Goal: Task Accomplishment & Management: Manage account settings

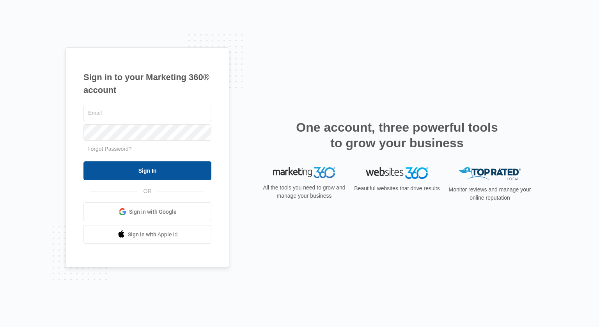
type input "[EMAIL_ADDRESS][DOMAIN_NAME]"
click at [186, 178] on input "Sign In" at bounding box center [147, 170] width 128 height 19
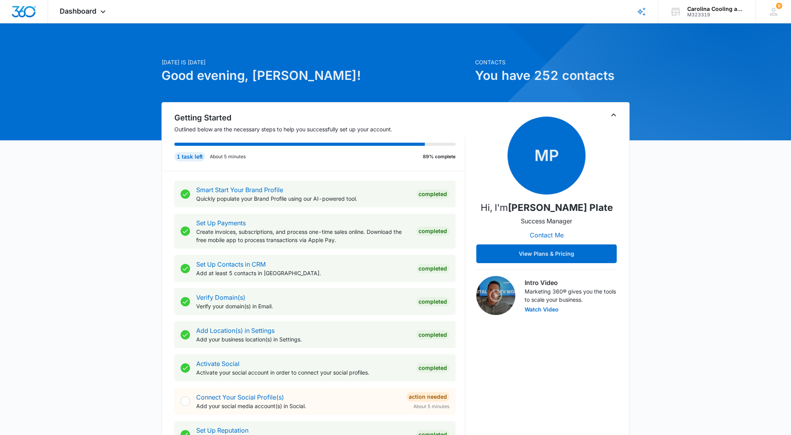
click at [614, 118] on icon "Toggle Collapse" at bounding box center [613, 114] width 9 height 9
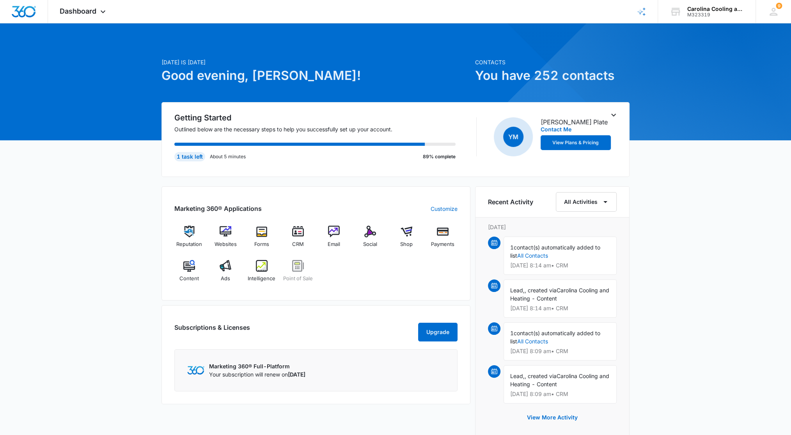
click at [614, 118] on icon "Toggle Collapse" at bounding box center [613, 114] width 9 height 9
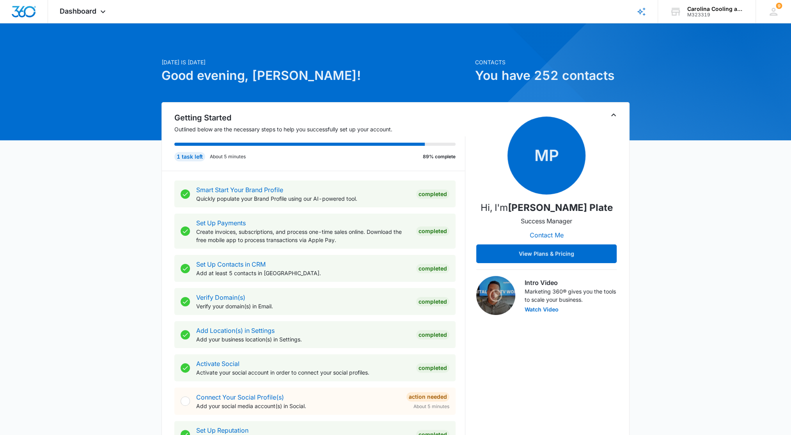
click at [615, 115] on icon "Toggle Collapse" at bounding box center [613, 115] width 5 height 3
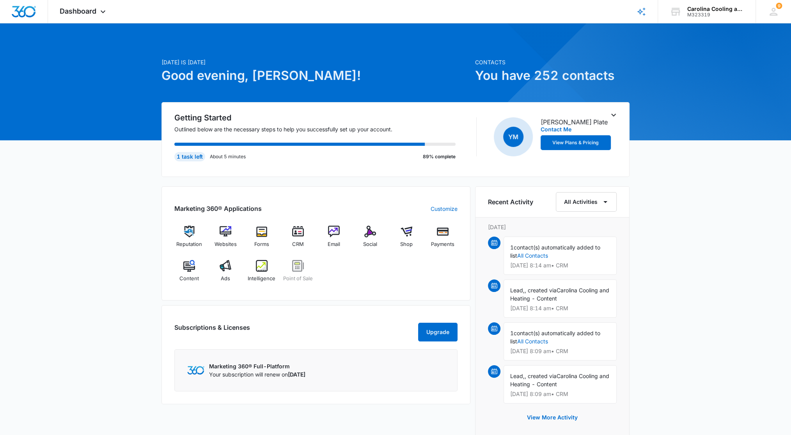
click at [612, 112] on icon "Toggle Collapse" at bounding box center [613, 114] width 9 height 9
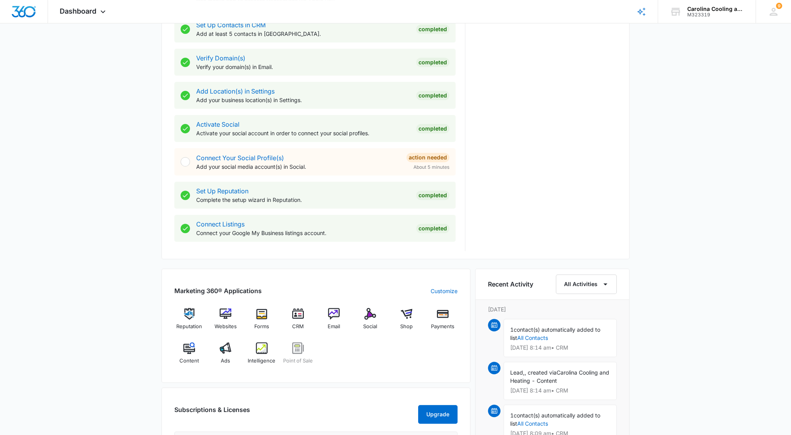
scroll to position [247, 0]
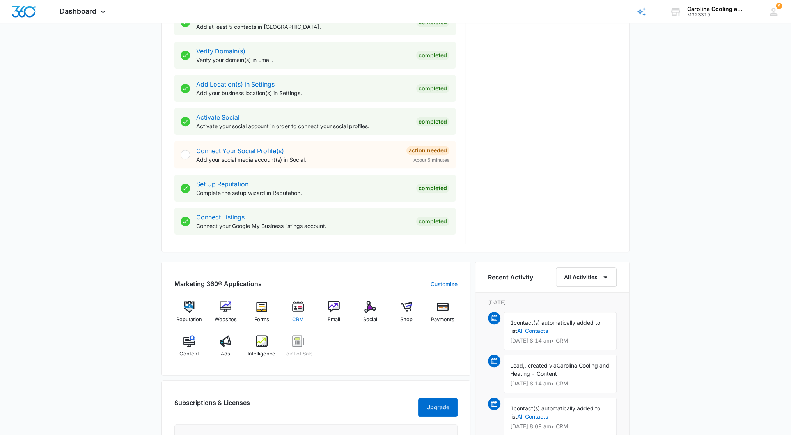
click at [299, 305] on img at bounding box center [298, 307] width 12 height 12
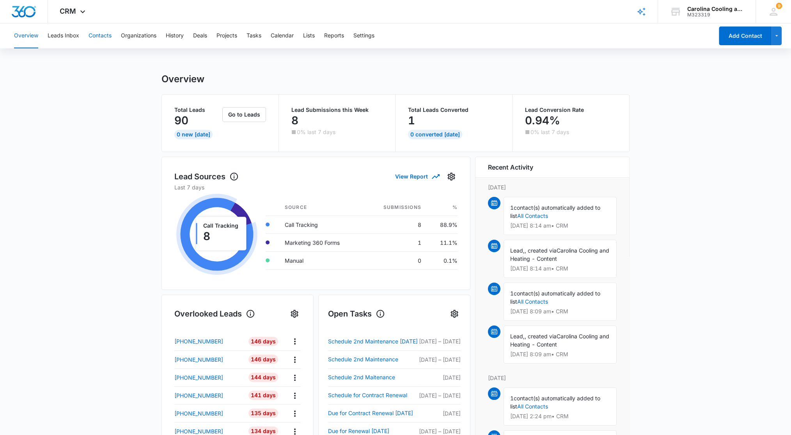
click at [100, 32] on button "Contacts" at bounding box center [100, 35] width 23 height 25
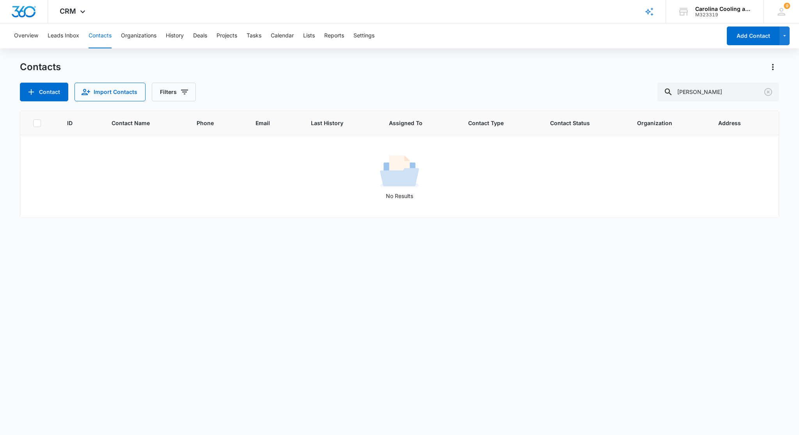
click at [102, 36] on button "Contacts" at bounding box center [100, 35] width 23 height 25
click at [114, 92] on button "Import Contacts" at bounding box center [110, 92] width 71 height 19
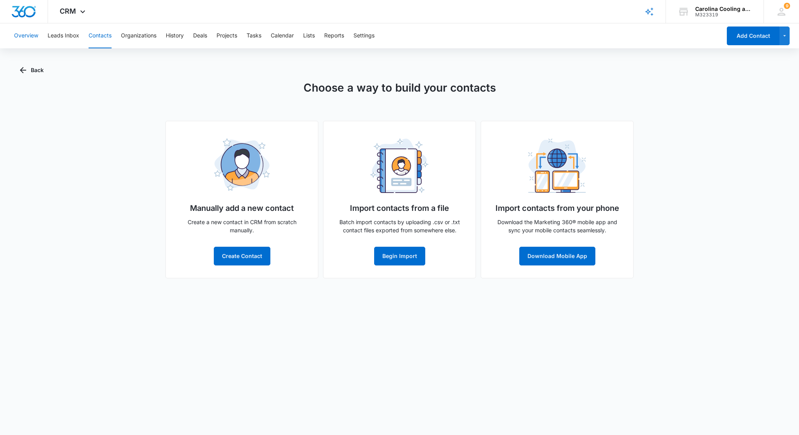
click at [28, 36] on button "Overview" at bounding box center [26, 35] width 24 height 25
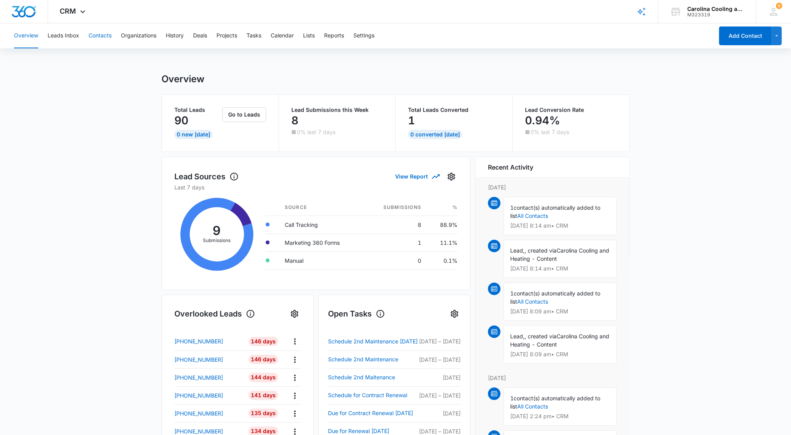
click at [99, 34] on button "Contacts" at bounding box center [100, 35] width 23 height 25
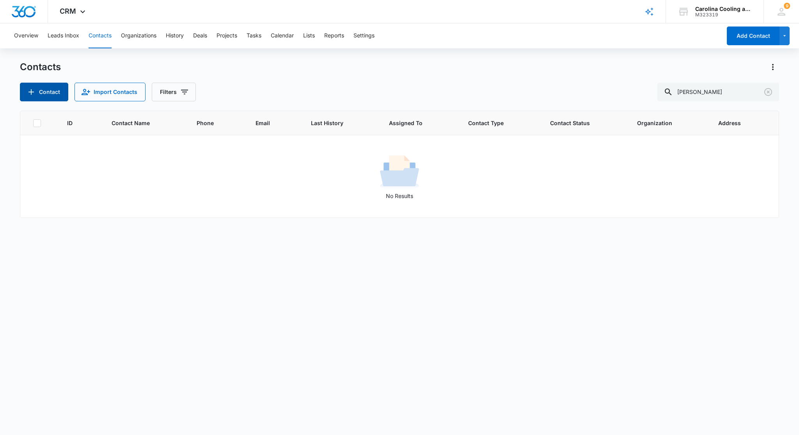
click at [54, 90] on button "Contact" at bounding box center [44, 92] width 48 height 19
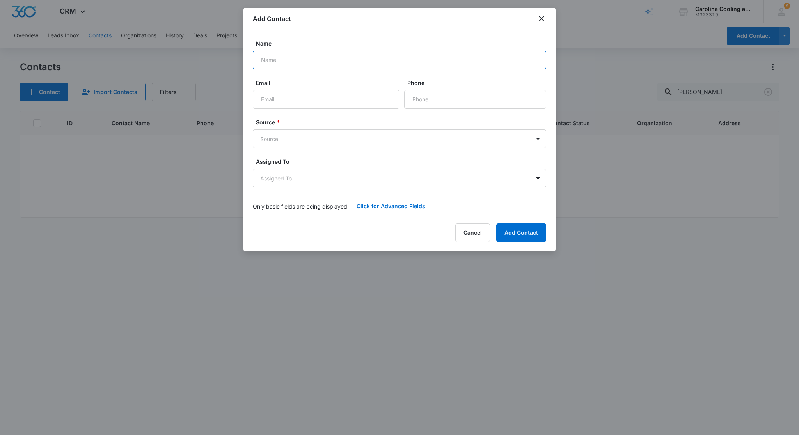
click at [263, 60] on input "Name" at bounding box center [399, 60] width 293 height 19
type input "rip"
click at [542, 21] on icon "close" at bounding box center [541, 18] width 9 height 9
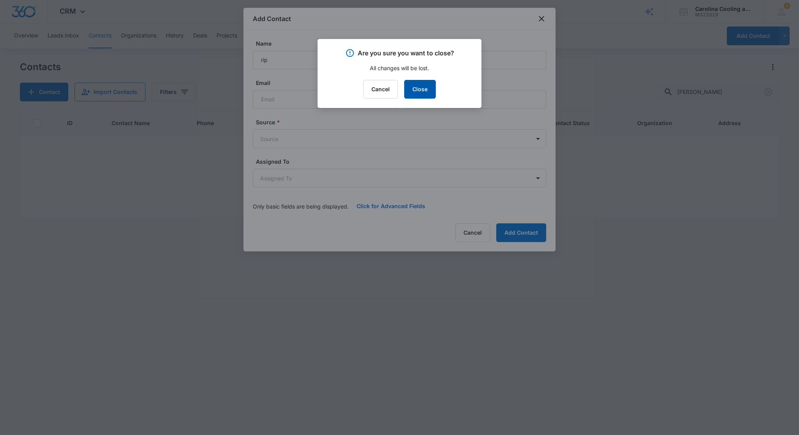
drag, startPoint x: 406, startPoint y: 87, endPoint x: 417, endPoint y: 76, distance: 15.5
click at [417, 76] on div "Are you sure you want to close? All changes will be lost. Cancel Close" at bounding box center [400, 73] width 164 height 69
click at [420, 86] on button "Close" at bounding box center [420, 89] width 32 height 19
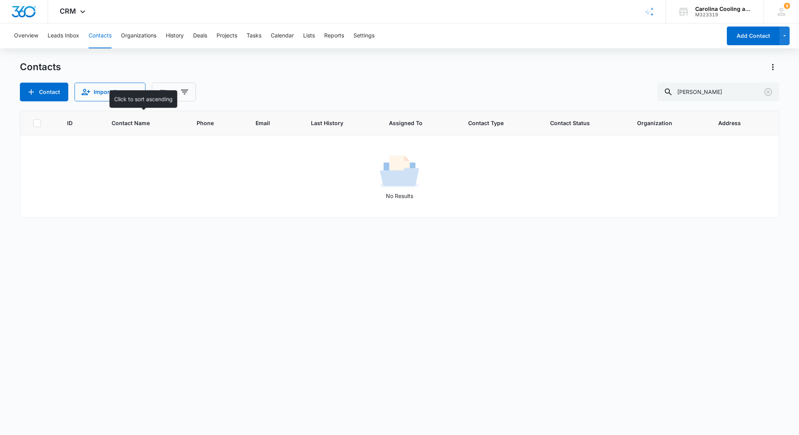
click at [130, 123] on span "Contact Name" at bounding box center [139, 123] width 55 height 8
click at [730, 91] on input "[PERSON_NAME]" at bounding box center [718, 92] width 122 height 19
click at [673, 91] on icon at bounding box center [668, 91] width 9 height 9
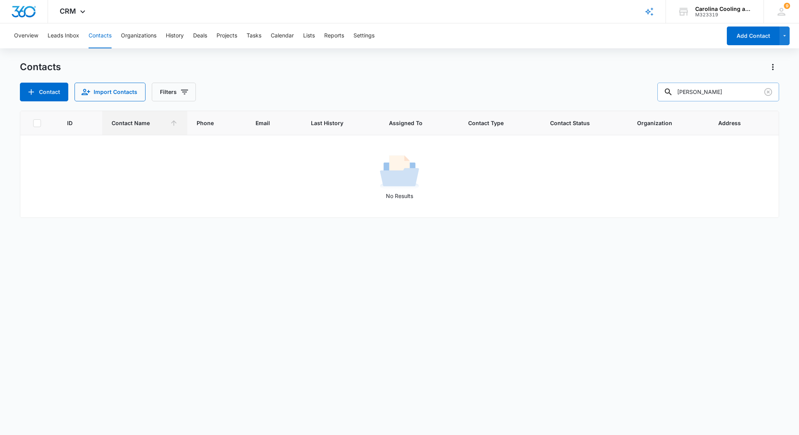
click at [673, 90] on icon at bounding box center [668, 91] width 9 height 9
click at [785, 37] on icon "button" at bounding box center [784, 35] width 7 height 9
click at [744, 123] on button "Add List" at bounding box center [752, 120] width 73 height 12
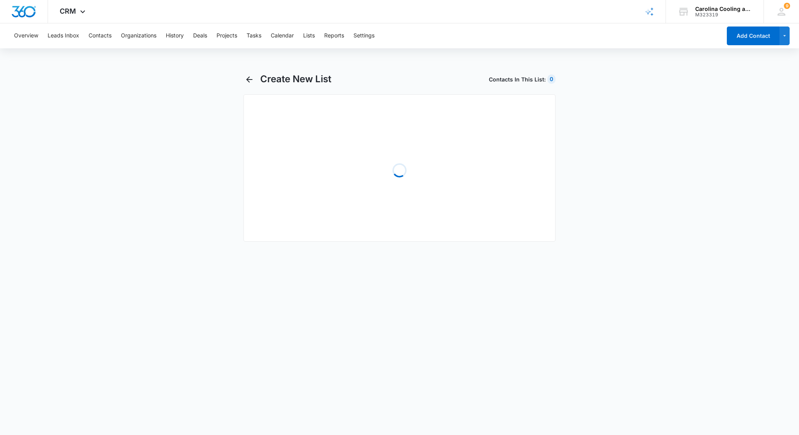
select select "31"
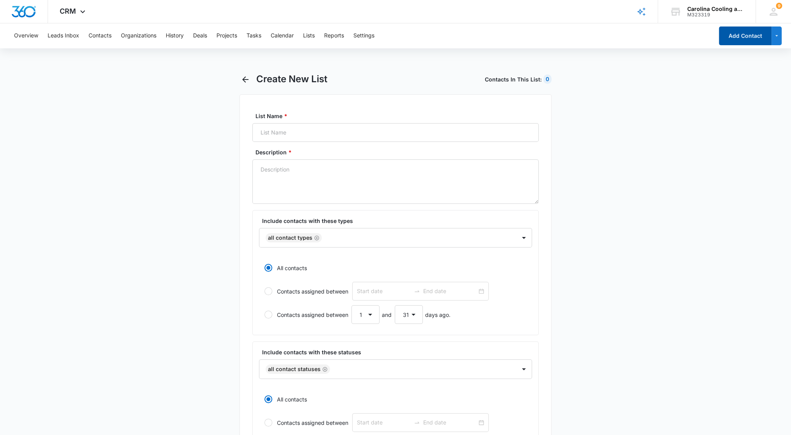
click at [747, 33] on button "Add Contact" at bounding box center [745, 36] width 53 height 19
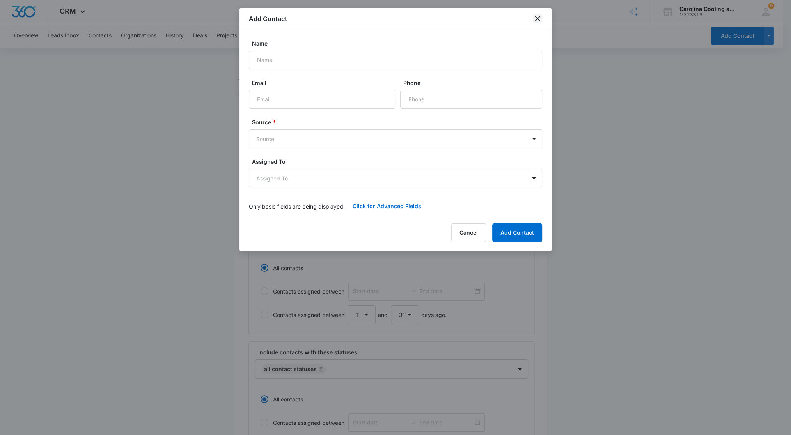
click at [535, 21] on icon "close" at bounding box center [537, 18] width 5 height 5
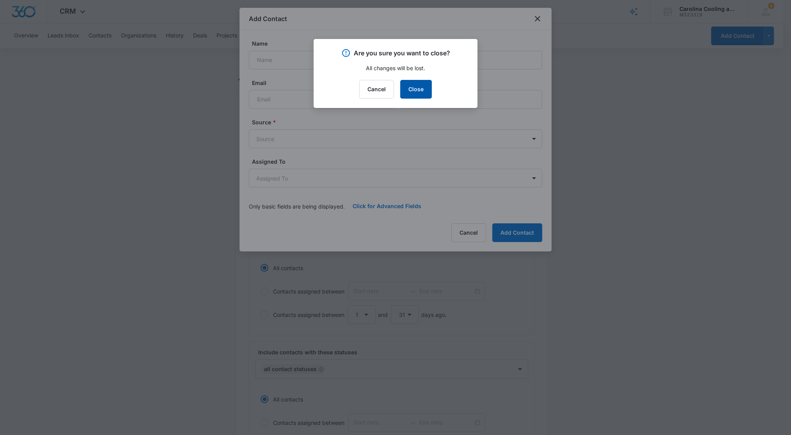
click at [417, 86] on button "Close" at bounding box center [416, 89] width 32 height 19
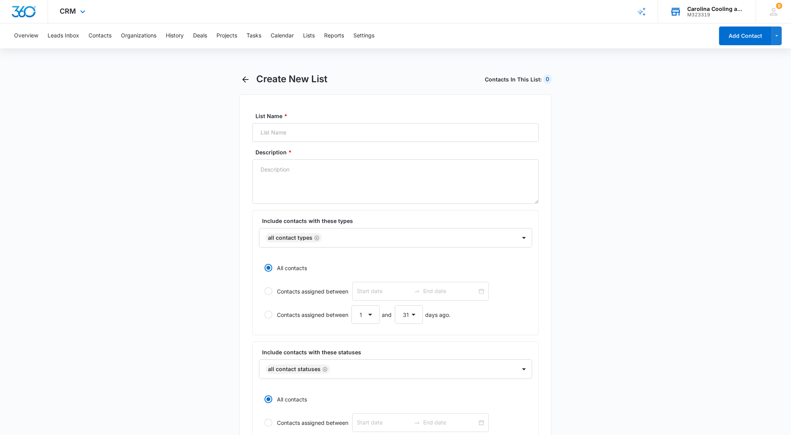
click at [706, 14] on div "M323319" at bounding box center [715, 14] width 57 height 5
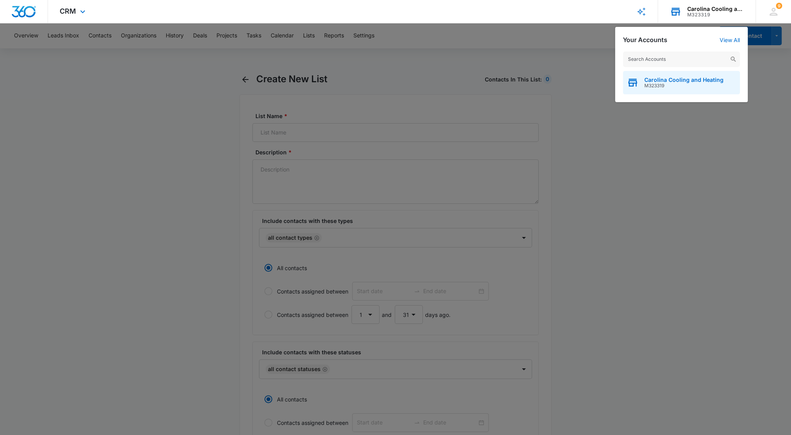
click at [683, 84] on span "M323319" at bounding box center [683, 85] width 79 height 5
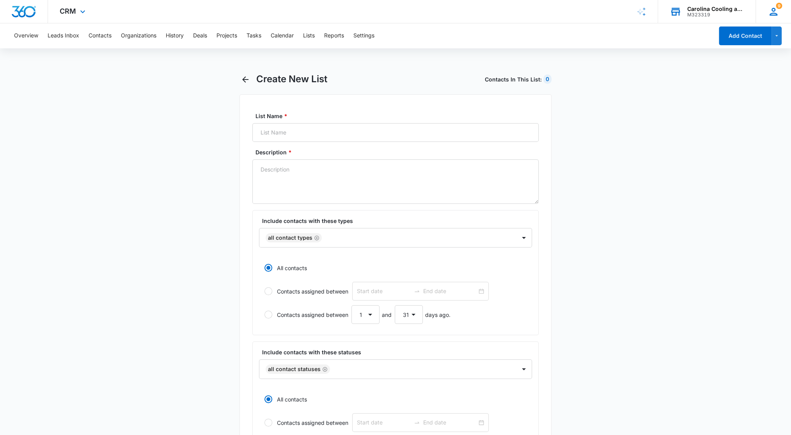
click at [772, 7] on icon at bounding box center [774, 12] width 12 height 12
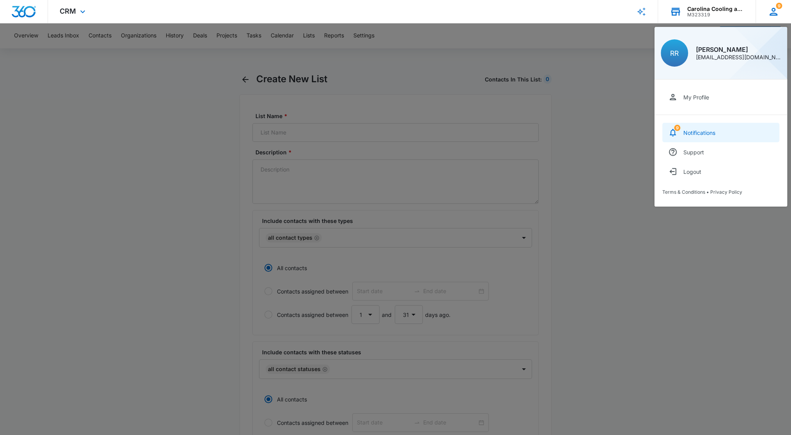
click at [700, 123] on link "9 Notifications" at bounding box center [720, 133] width 117 height 20
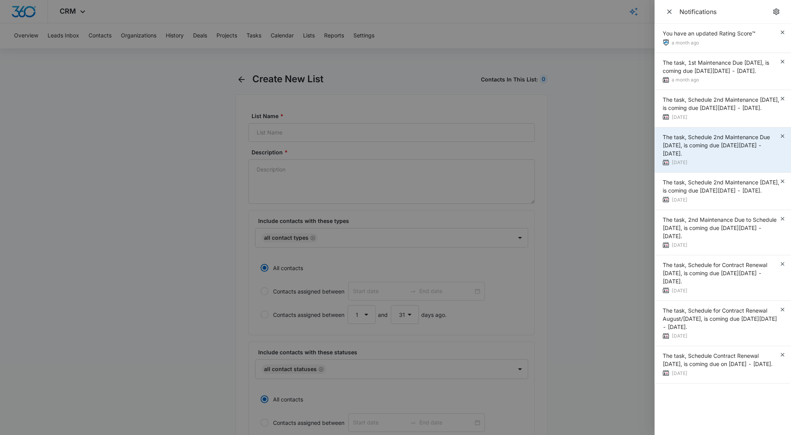
click at [692, 156] on span "The task, Schedule 2nd Maintenance Due August 2025, is coming due on Fri Aug 01…" at bounding box center [716, 145] width 107 height 23
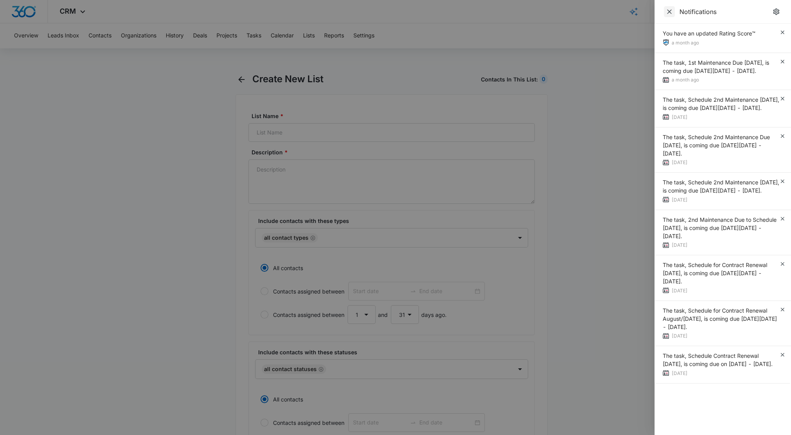
click at [671, 13] on icon "Close" at bounding box center [669, 11] width 5 height 5
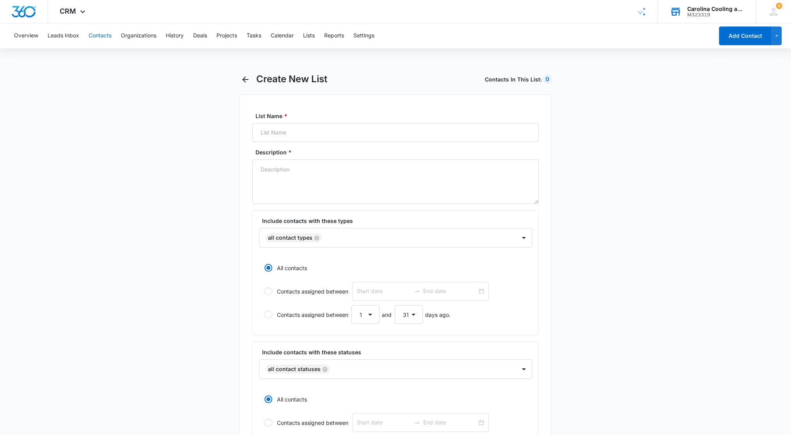
click at [98, 33] on button "Contacts" at bounding box center [100, 35] width 23 height 25
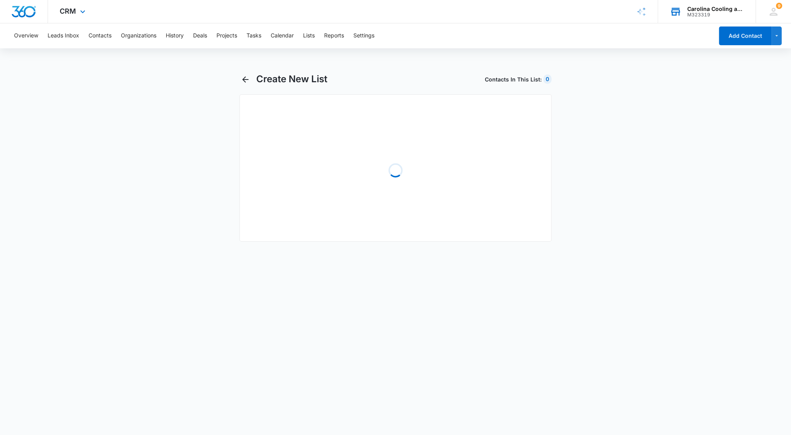
select select "31"
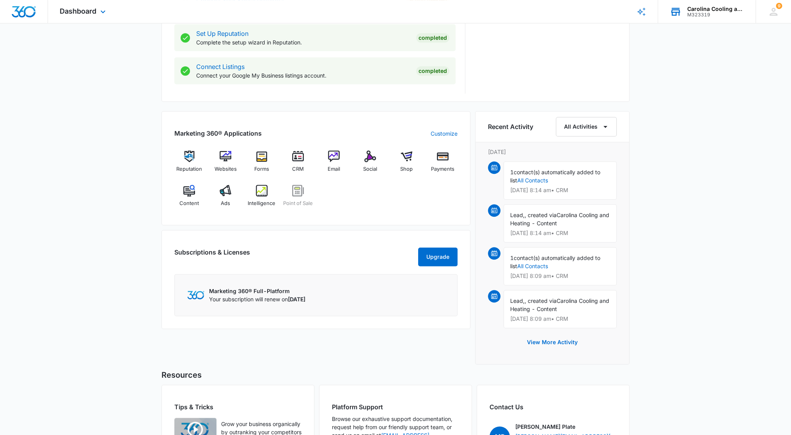
scroll to position [412, 0]
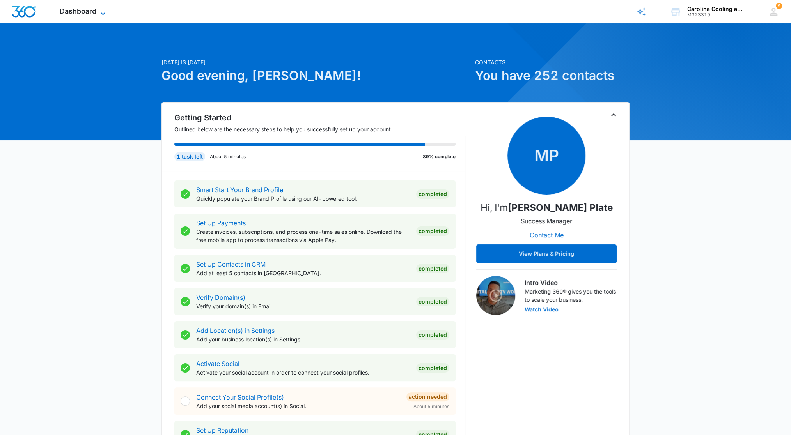
click at [101, 12] on icon at bounding box center [102, 13] width 9 height 9
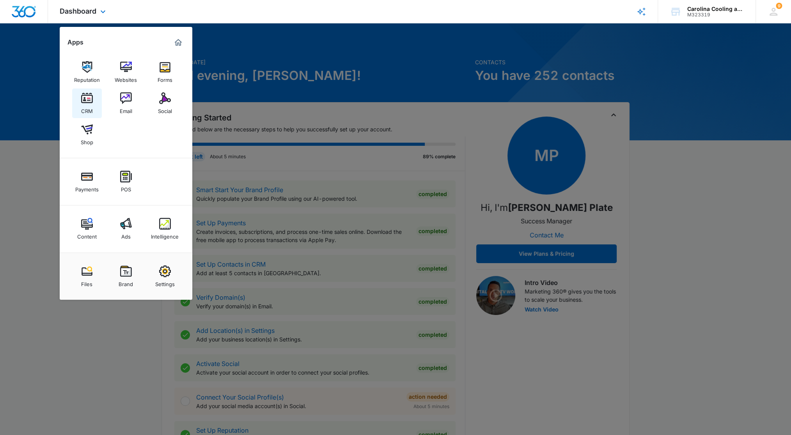
click at [87, 96] on img at bounding box center [87, 98] width 12 height 12
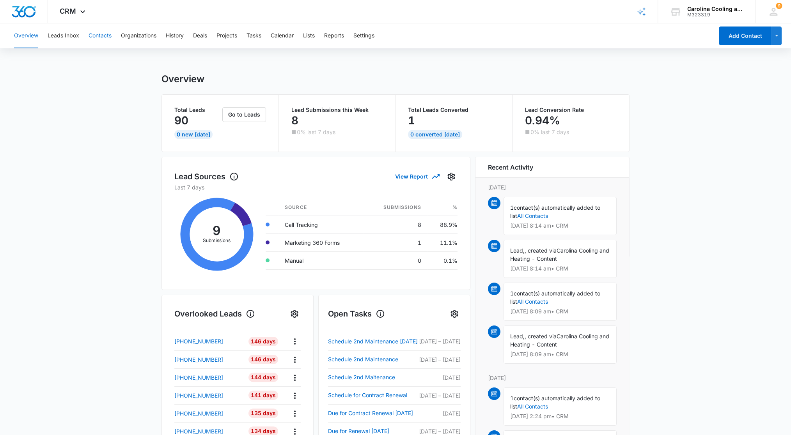
click at [100, 36] on button "Contacts" at bounding box center [100, 35] width 23 height 25
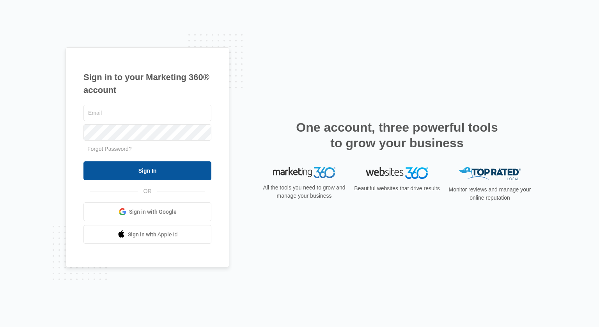
type input "[EMAIL_ADDRESS][DOMAIN_NAME]"
click at [161, 169] on input "Sign In" at bounding box center [147, 170] width 128 height 19
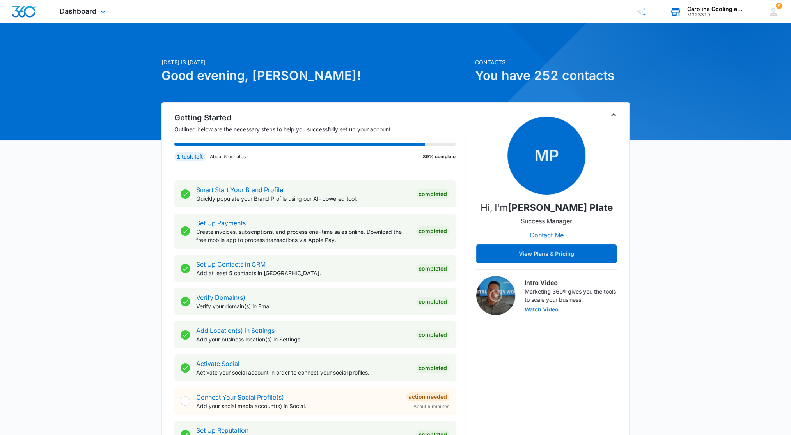
click at [698, 8] on div "Carolina Cooling and Heating" at bounding box center [715, 9] width 57 height 6
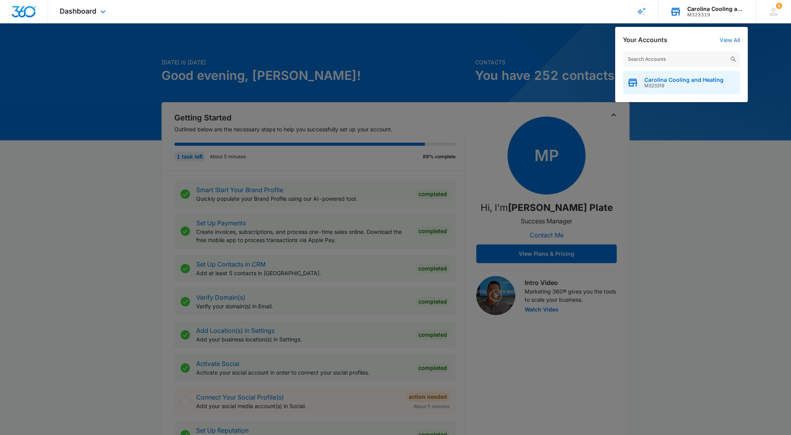
click at [696, 78] on span "Carolina Cooling and Heating" at bounding box center [683, 80] width 79 height 6
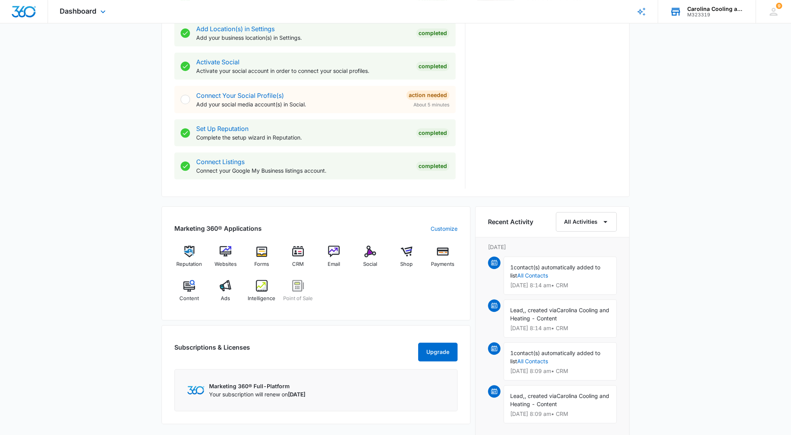
scroll to position [307, 0]
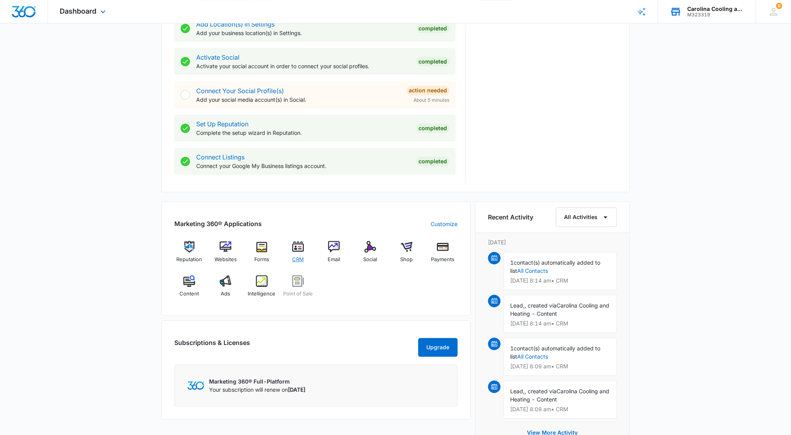
click at [304, 253] on div "CRM" at bounding box center [298, 255] width 30 height 28
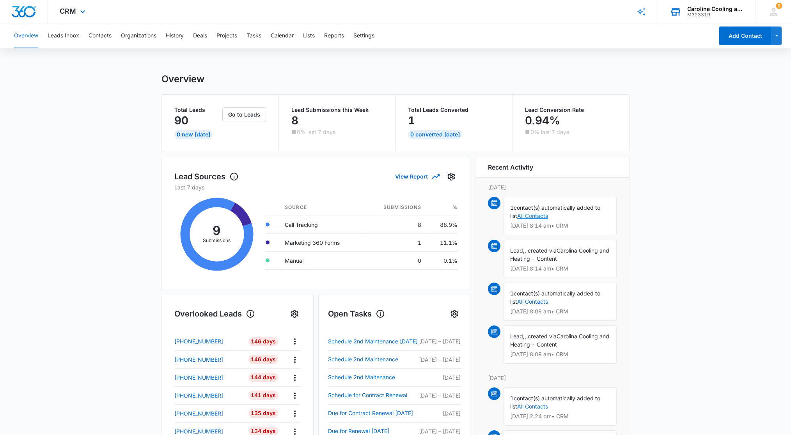
click at [540, 214] on link "All Contacts" at bounding box center [532, 216] width 31 height 7
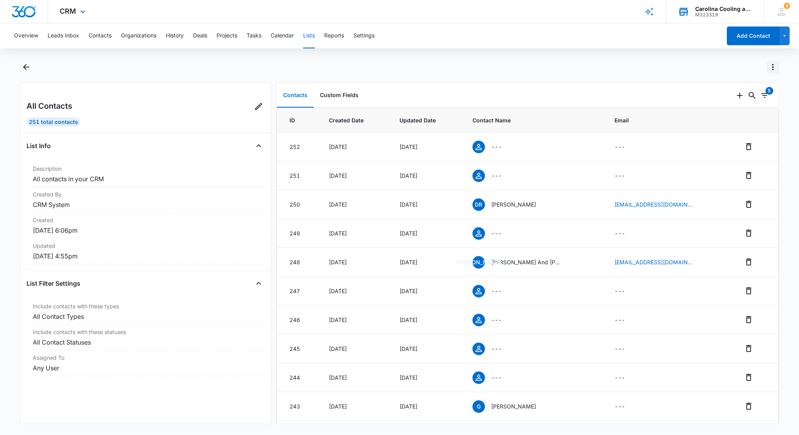
click at [770, 68] on icon "Actions" at bounding box center [772, 66] width 9 height 9
click at [96, 34] on button "Contacts" at bounding box center [100, 35] width 23 height 25
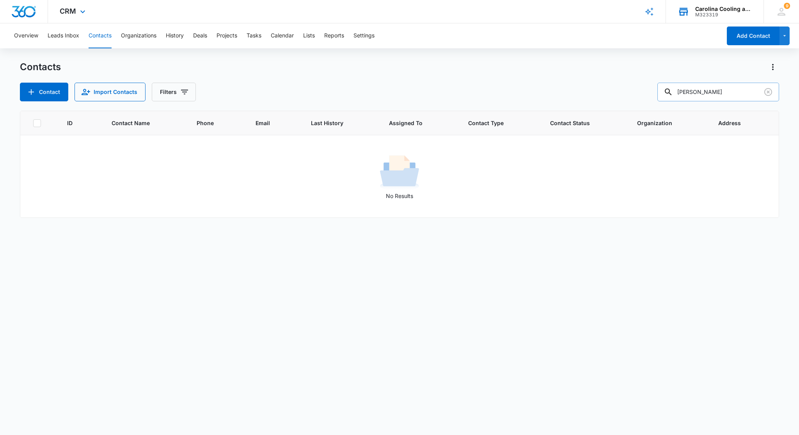
click at [673, 91] on icon at bounding box center [668, 91] width 9 height 9
click at [688, 102] on div "Contacts Contact Import Contacts Filters Risden ID Contact Name Phone Email Las…" at bounding box center [399, 248] width 759 height 374
click at [672, 89] on icon at bounding box center [668, 92] width 7 height 7
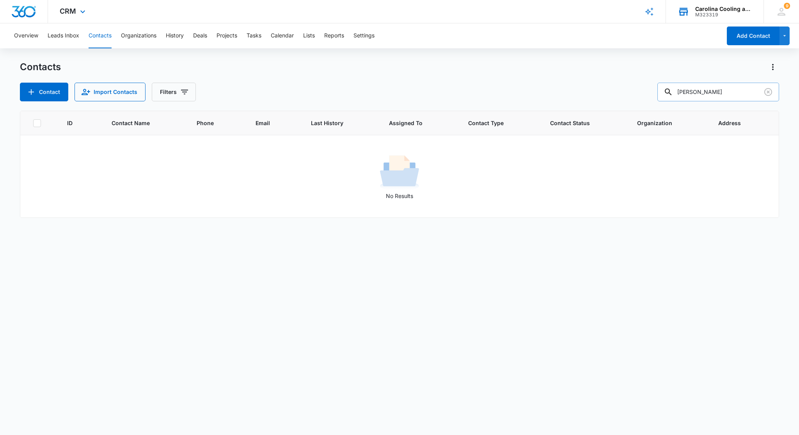
click at [672, 87] on div at bounding box center [668, 92] width 12 height 19
click at [170, 32] on button "History" at bounding box center [175, 35] width 18 height 25
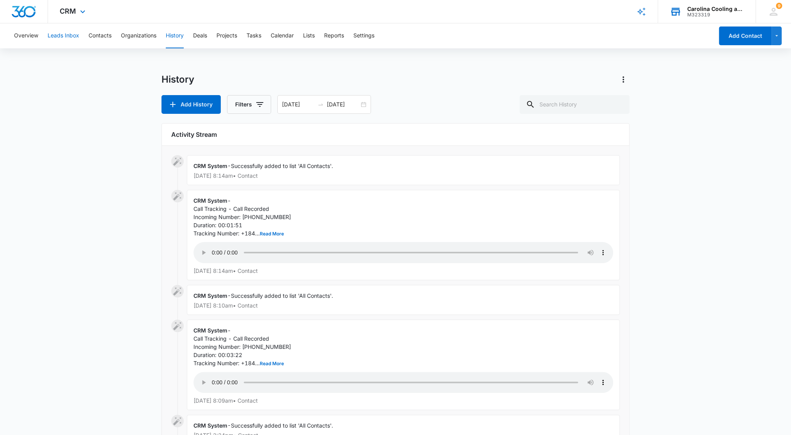
click at [66, 37] on button "Leads Inbox" at bounding box center [64, 35] width 32 height 25
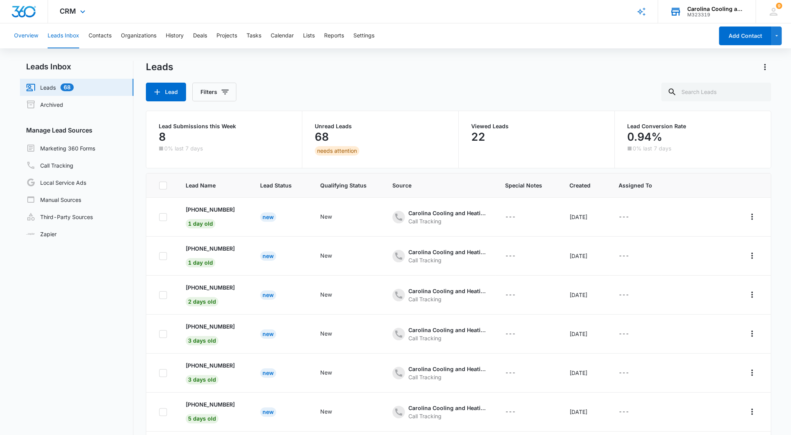
click at [35, 37] on button "Overview" at bounding box center [26, 35] width 24 height 25
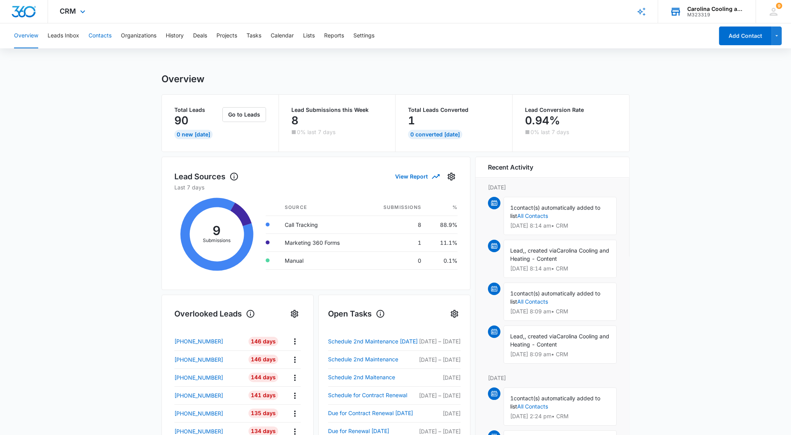
click at [105, 37] on button "Contacts" at bounding box center [100, 35] width 23 height 25
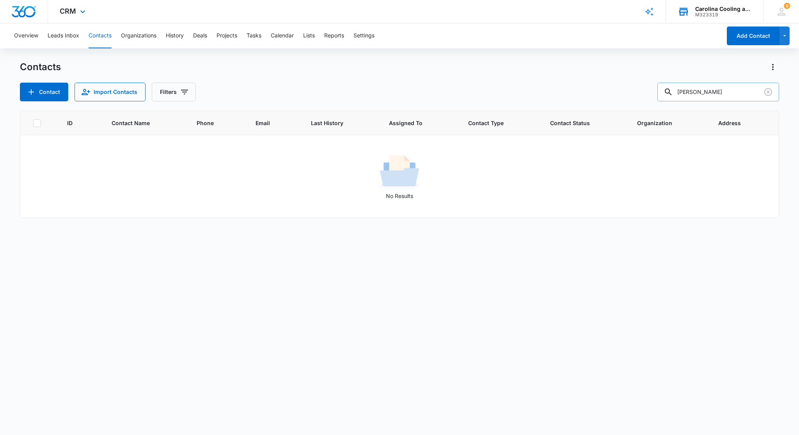
click at [714, 95] on input "[PERSON_NAME]" at bounding box center [718, 92] width 122 height 19
type input "R"
type input "c"
type input "[PERSON_NAME]"
click at [714, 95] on input "[PERSON_NAME]" at bounding box center [718, 92] width 122 height 19
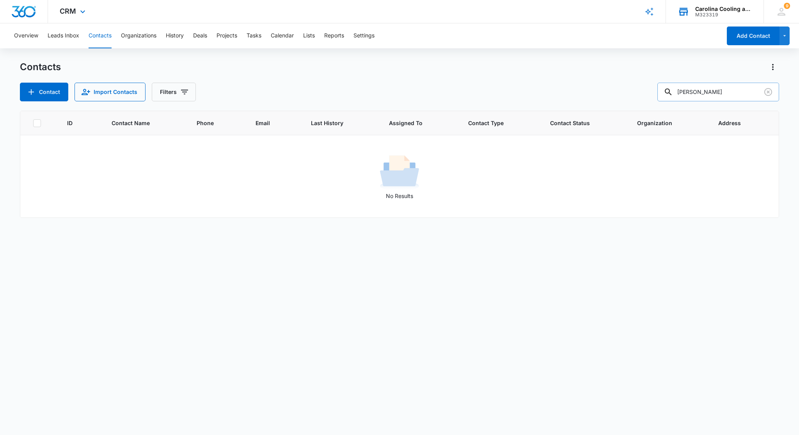
click at [672, 92] on icon at bounding box center [668, 92] width 7 height 7
click at [123, 125] on span "Contact Name" at bounding box center [139, 123] width 55 height 8
click at [101, 37] on button "Contacts" at bounding box center [100, 35] width 23 height 25
click at [774, 68] on icon "Actions" at bounding box center [772, 66] width 9 height 9
click at [741, 103] on div "Import Contacts" at bounding box center [733, 100] width 51 height 5
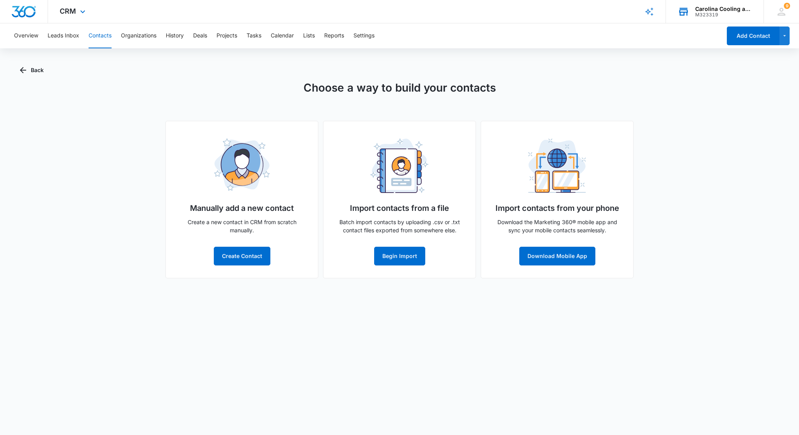
click at [742, 105] on div "Choose a way to build your contacts Manually add a new contact Create a new con…" at bounding box center [399, 179] width 759 height 199
click at [102, 35] on button "Contacts" at bounding box center [100, 35] width 23 height 25
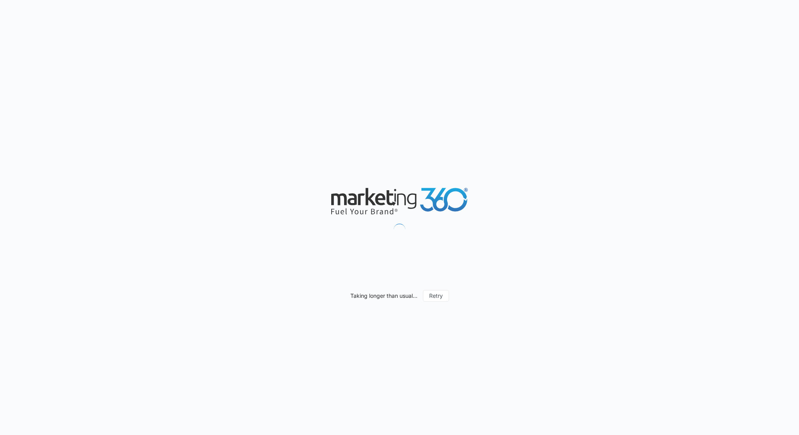
click at [665, 18] on div "Taking longer than usual... Retry" at bounding box center [399, 217] width 799 height 435
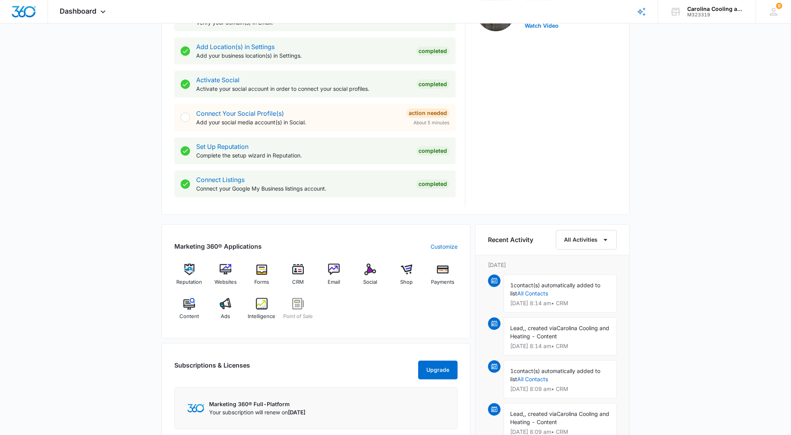
scroll to position [326, 0]
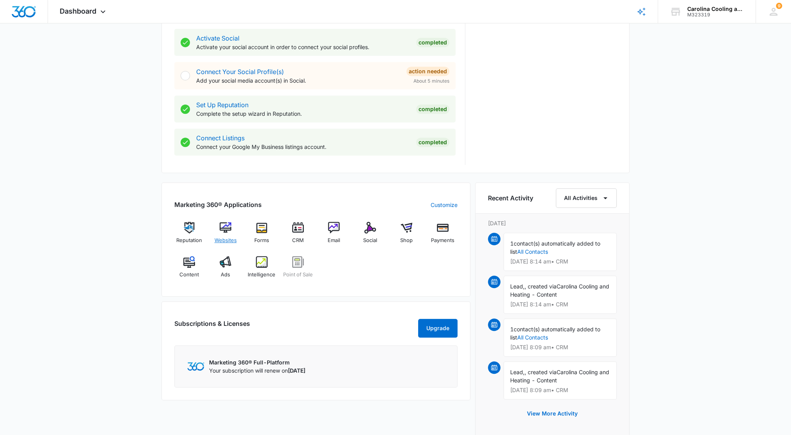
click at [219, 232] on div "Websites" at bounding box center [226, 236] width 30 height 28
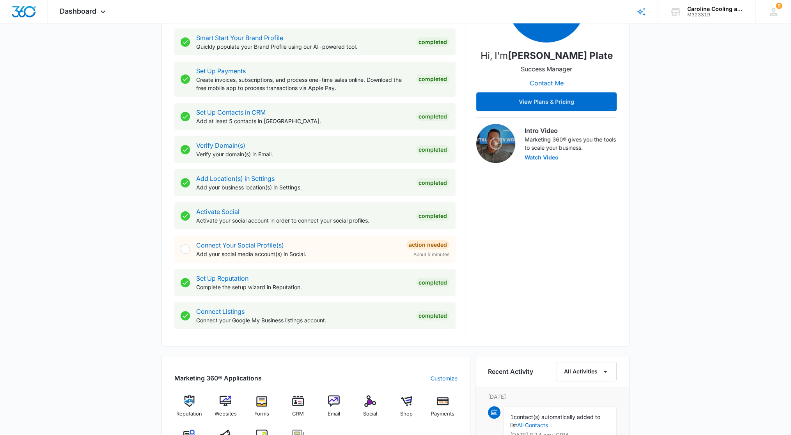
scroll to position [187, 0]
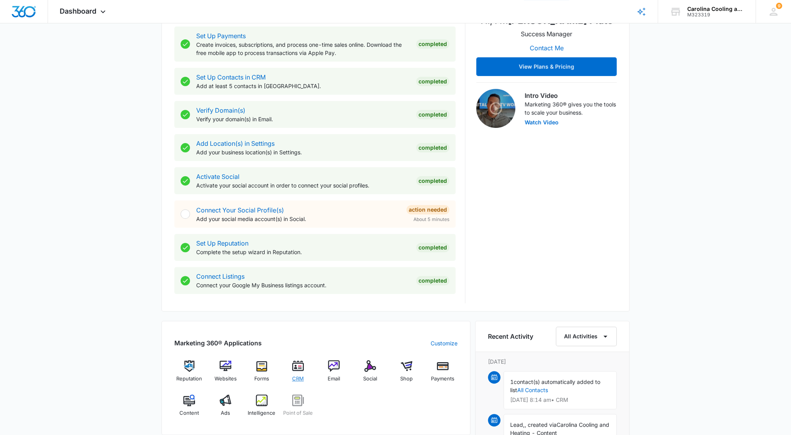
click at [301, 372] on div "CRM" at bounding box center [298, 374] width 30 height 28
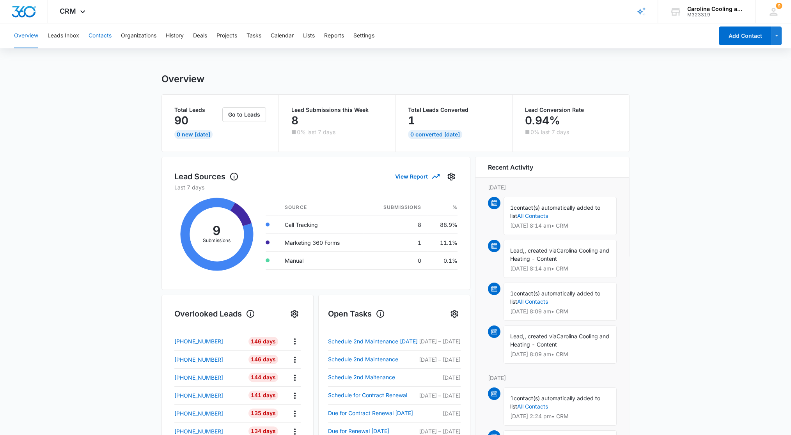
click at [101, 33] on button "Contacts" at bounding box center [100, 35] width 23 height 25
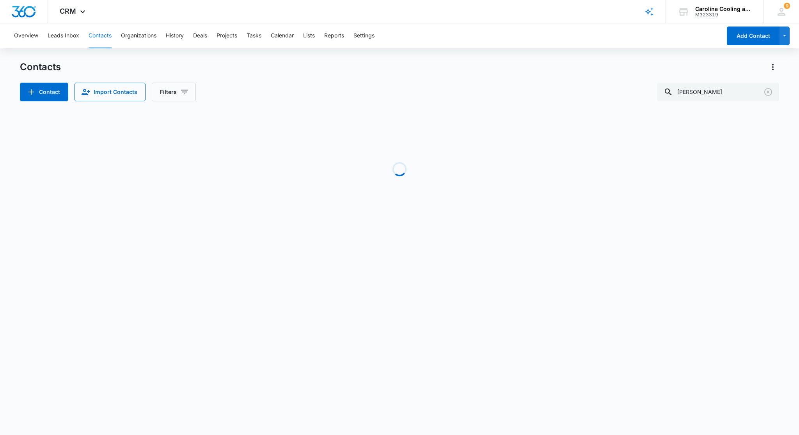
click at [101, 33] on button "Contacts" at bounding box center [100, 35] width 23 height 25
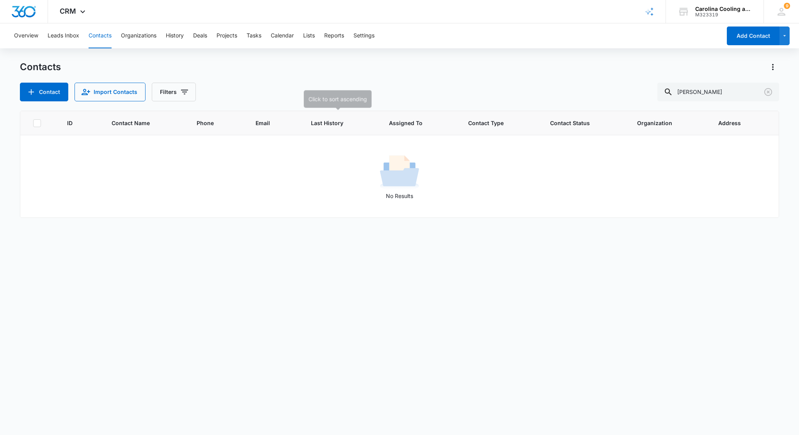
click at [321, 122] on span "Last History" at bounding box center [335, 123] width 48 height 8
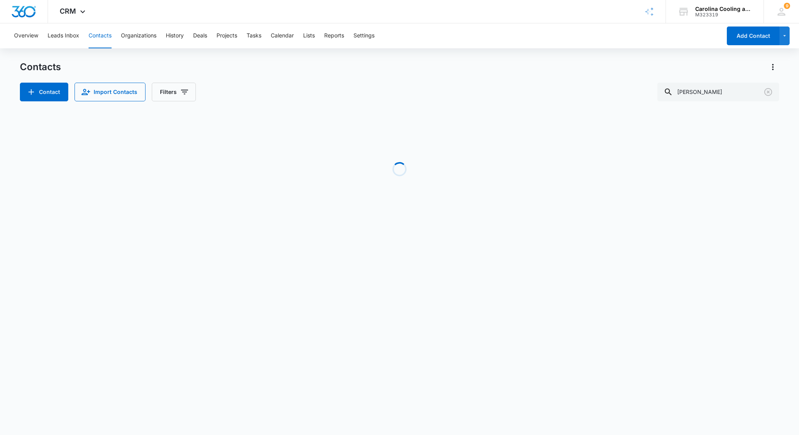
click at [321, 122] on div "Loading" at bounding box center [399, 169] width 759 height 117
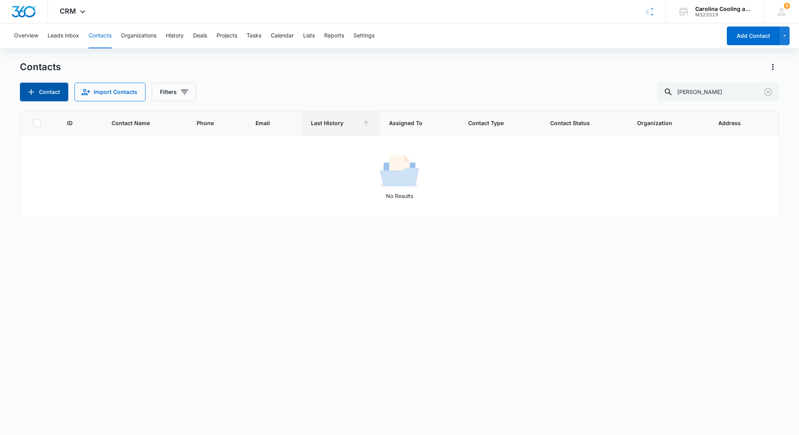
click at [39, 91] on button "Contact" at bounding box center [44, 92] width 48 height 19
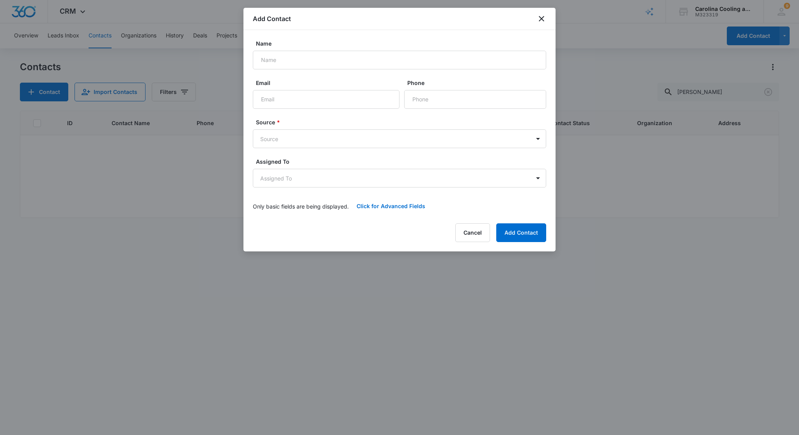
click at [542, 23] on div "Add Contact" at bounding box center [399, 19] width 312 height 22
click at [538, 18] on icon "close" at bounding box center [541, 18] width 9 height 9
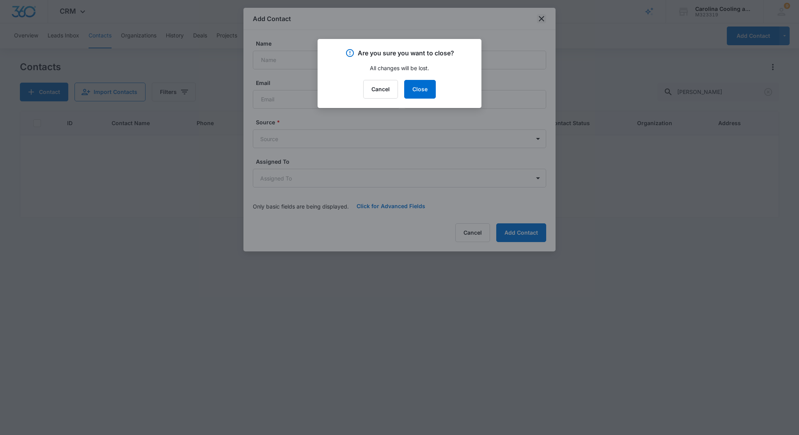
click at [538, 18] on div at bounding box center [399, 217] width 799 height 435
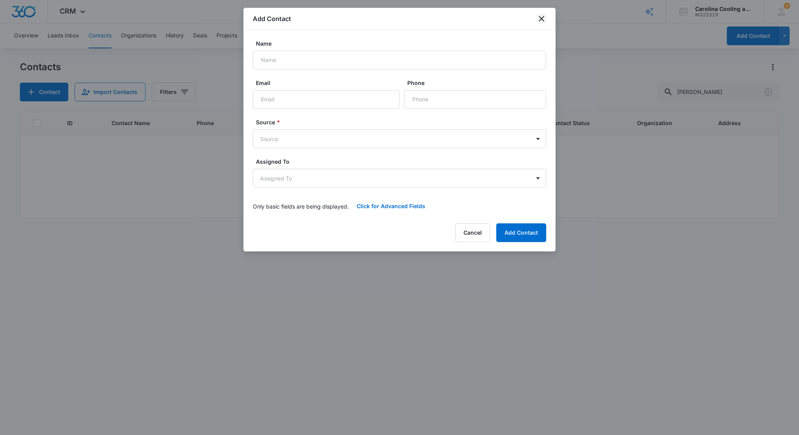
click at [540, 22] on icon "close" at bounding box center [541, 18] width 9 height 9
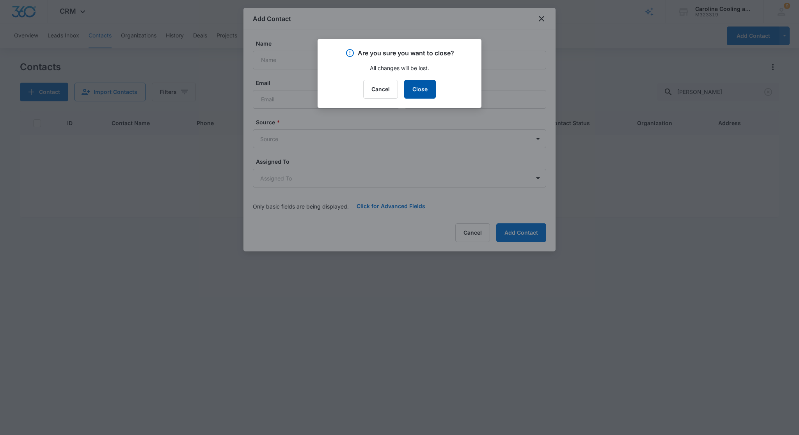
click at [414, 92] on button "Close" at bounding box center [420, 89] width 32 height 19
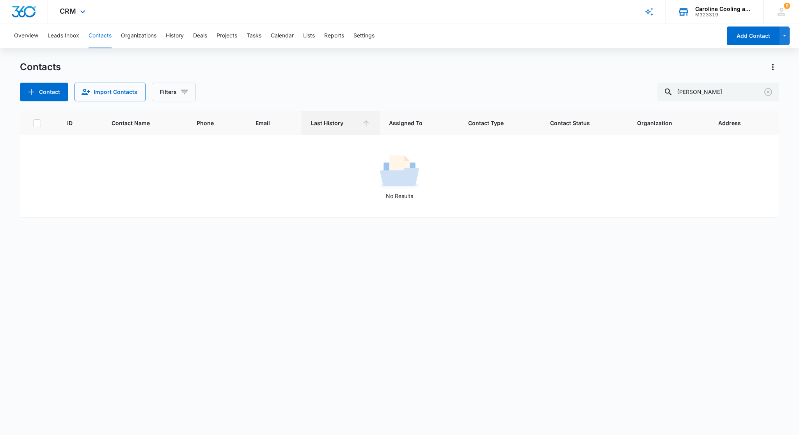
click at [697, 11] on div "Carolina Cooling and Heating" at bounding box center [723, 9] width 57 height 6
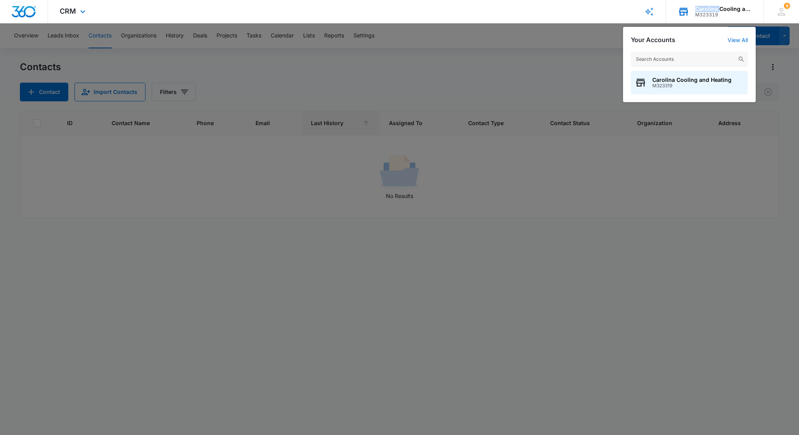
click at [697, 11] on div "Carolina Cooling and Heating" at bounding box center [723, 9] width 57 height 6
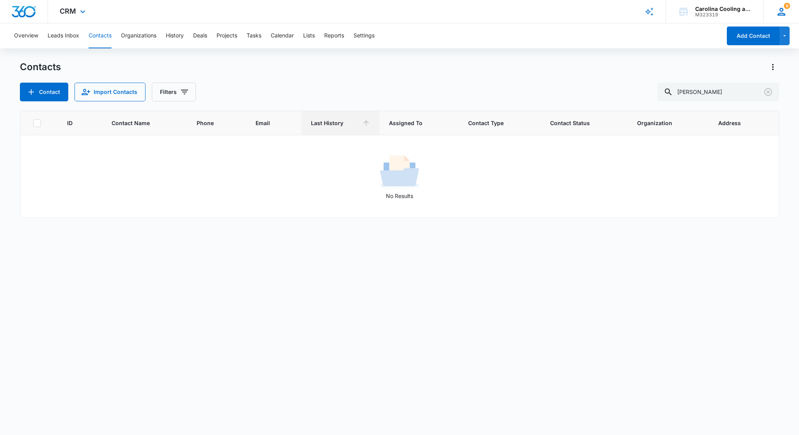
click at [788, 9] on div "9 RR [PERSON_NAME] [EMAIL_ADDRESS][DOMAIN_NAME] My Profile 9 Notifications Supp…" at bounding box center [780, 11] width 35 height 23
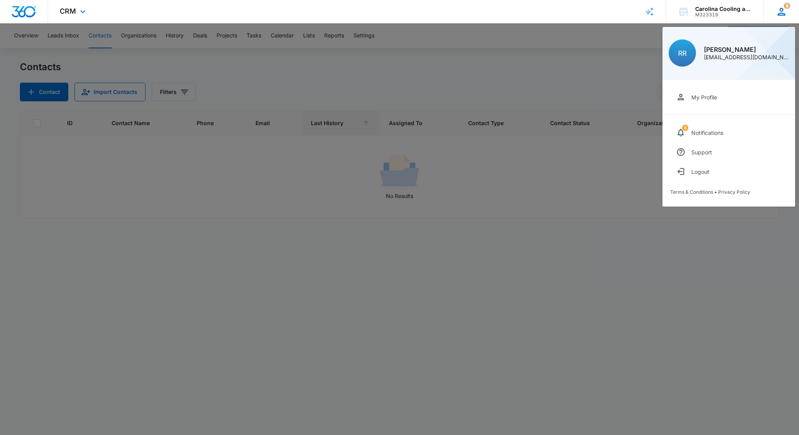
click at [788, 9] on div "9 RR [PERSON_NAME] [EMAIL_ADDRESS][DOMAIN_NAME] My Profile 9 Notifications Supp…" at bounding box center [780, 11] width 35 height 23
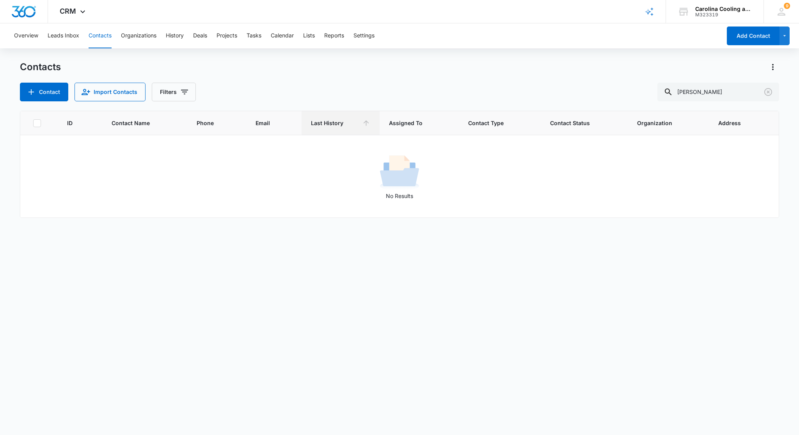
drag, startPoint x: 788, startPoint y: 9, endPoint x: 573, endPoint y: 86, distance: 229.0
click at [573, 86] on div "Contact Import Contacts Filters [GEOGRAPHIC_DATA]" at bounding box center [399, 92] width 759 height 19
click at [175, 39] on button "History" at bounding box center [175, 35] width 18 height 25
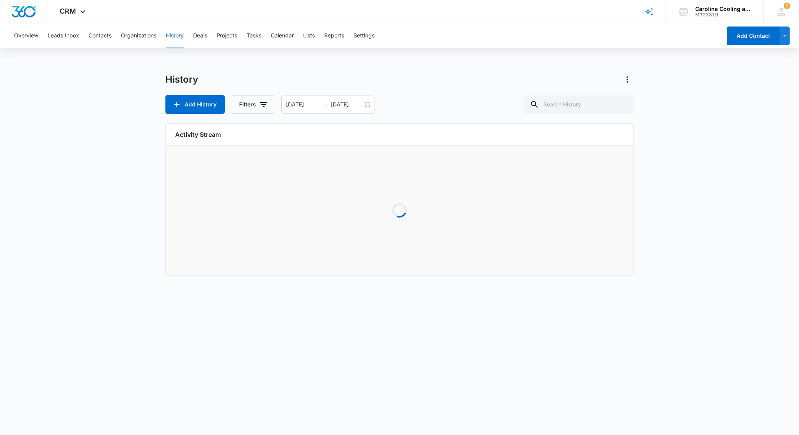
click at [175, 39] on button "History" at bounding box center [175, 35] width 18 height 25
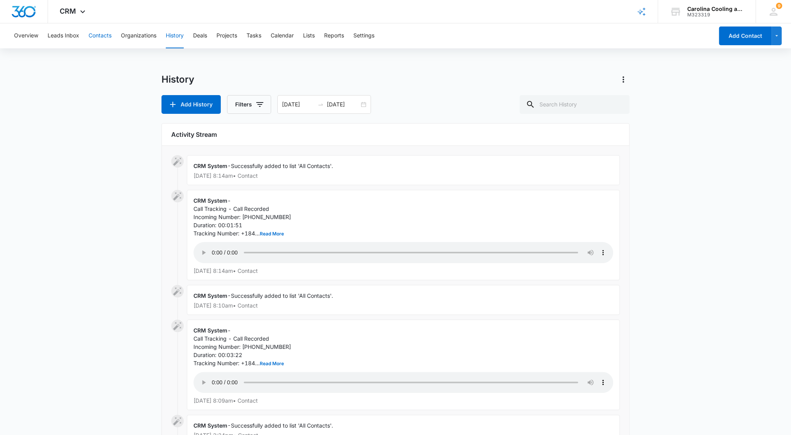
click at [98, 36] on button "Contacts" at bounding box center [100, 35] width 23 height 25
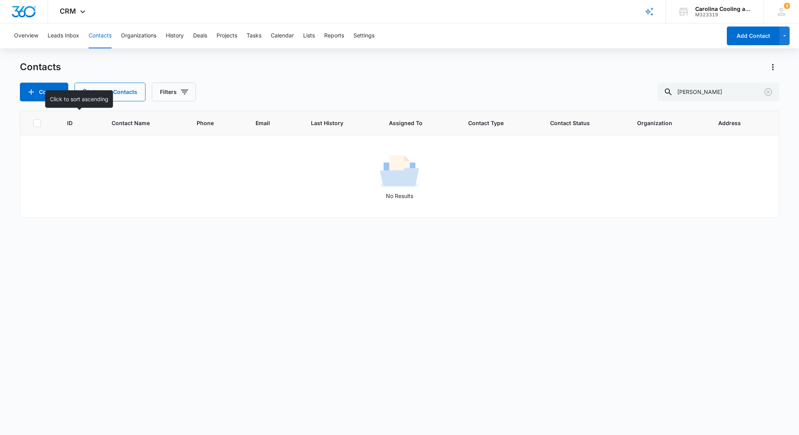
click at [71, 121] on span "ID" at bounding box center [74, 123] width 14 height 8
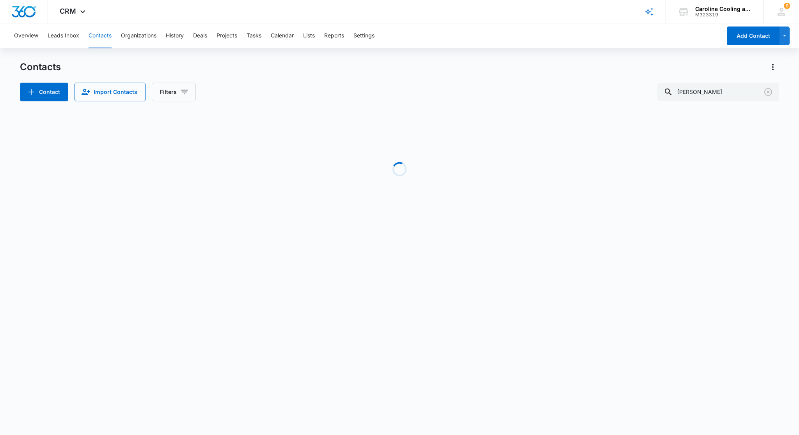
click at [71, 121] on div "Loading" at bounding box center [399, 169] width 759 height 117
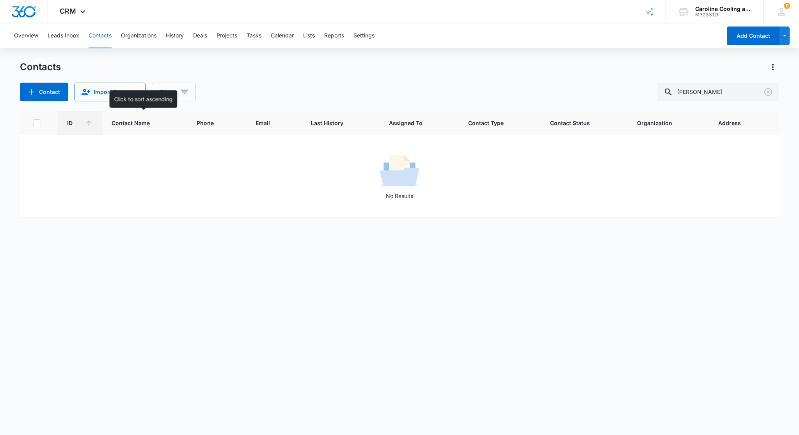
drag, startPoint x: 71, startPoint y: 121, endPoint x: 128, endPoint y: 124, distance: 57.0
click at [128, 124] on span "Contact Name" at bounding box center [139, 123] width 55 height 8
click at [716, 96] on input "[PERSON_NAME]" at bounding box center [718, 92] width 122 height 19
click at [719, 95] on input "[PERSON_NAME]" at bounding box center [718, 92] width 122 height 19
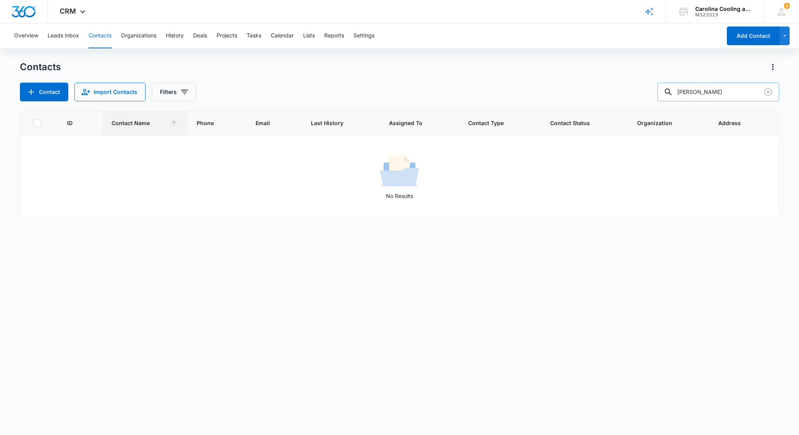
click at [742, 91] on input "[PERSON_NAME]" at bounding box center [718, 92] width 122 height 19
type input "R"
type input "cuison"
click at [673, 92] on icon at bounding box center [668, 91] width 9 height 9
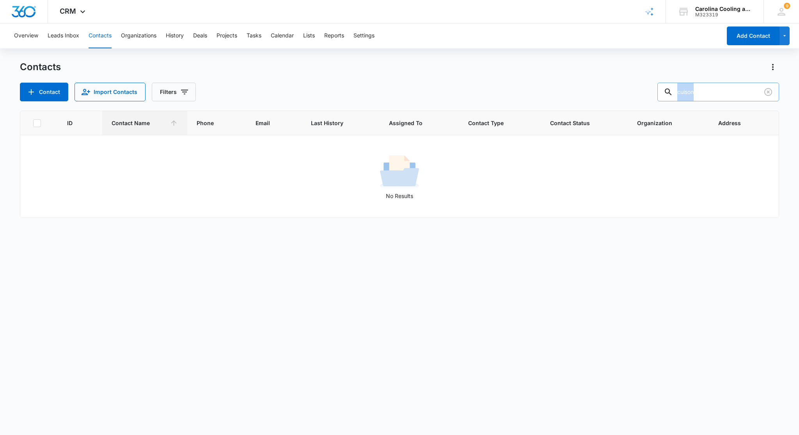
click at [673, 92] on icon at bounding box center [668, 91] width 9 height 9
drag, startPoint x: 676, startPoint y: 92, endPoint x: 701, endPoint y: 92, distance: 25.0
click at [701, 92] on input "cuison" at bounding box center [718, 92] width 122 height 19
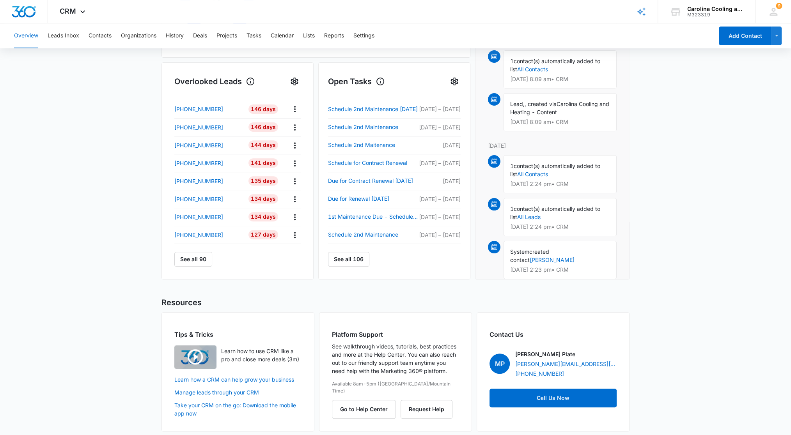
scroll to position [235, 0]
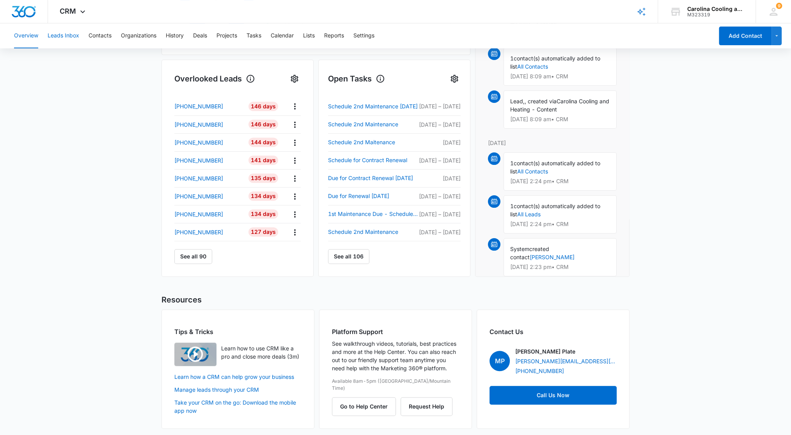
click at [65, 36] on button "Leads Inbox" at bounding box center [64, 35] width 32 height 25
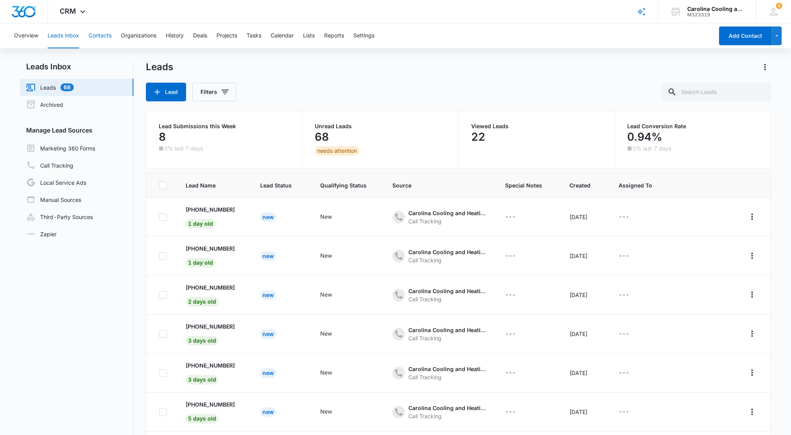
click at [98, 36] on button "Contacts" at bounding box center [100, 35] width 23 height 25
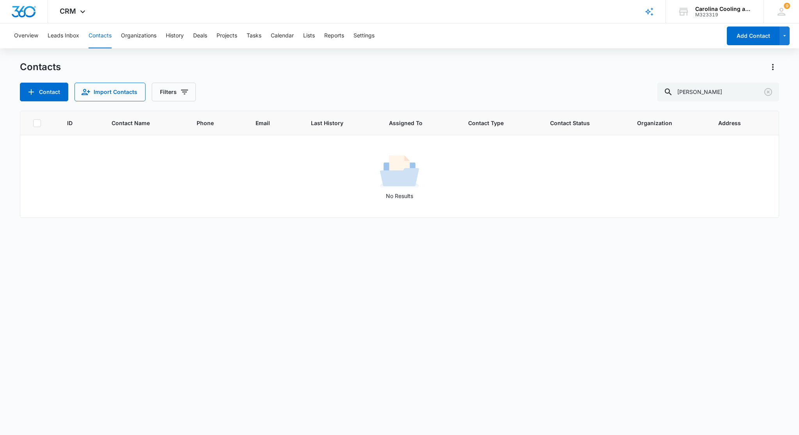
click at [98, 36] on button "Contacts" at bounding box center [100, 35] width 23 height 25
